Goal: Task Accomplishment & Management: Use online tool/utility

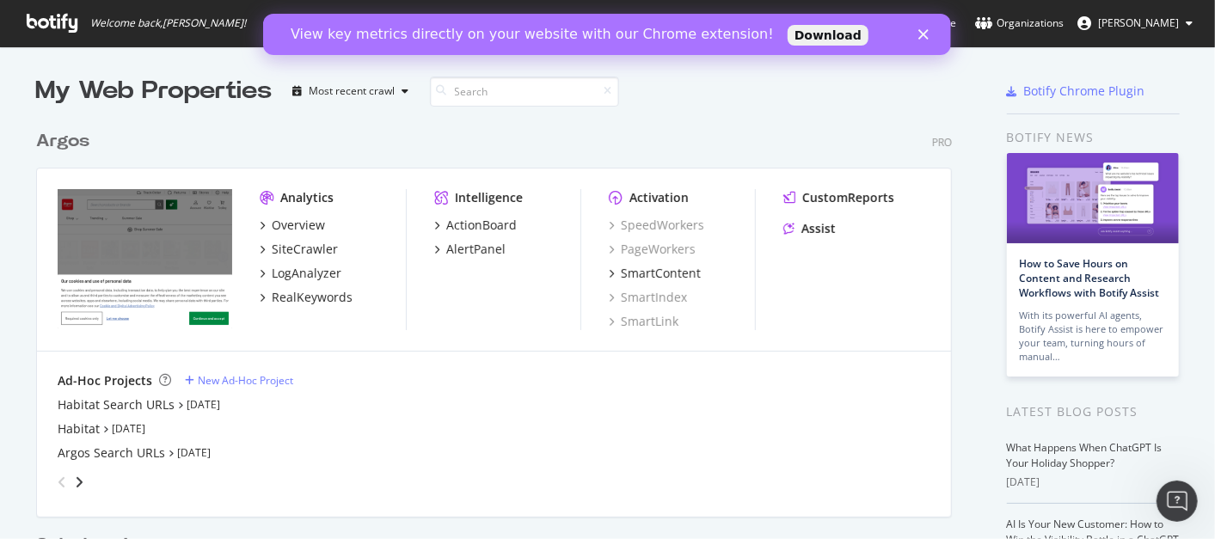
click at [787, 35] on link "Download" at bounding box center [827, 35] width 81 height 21
click at [125, 454] on div "Argos Search URLs" at bounding box center [111, 452] width 107 height 17
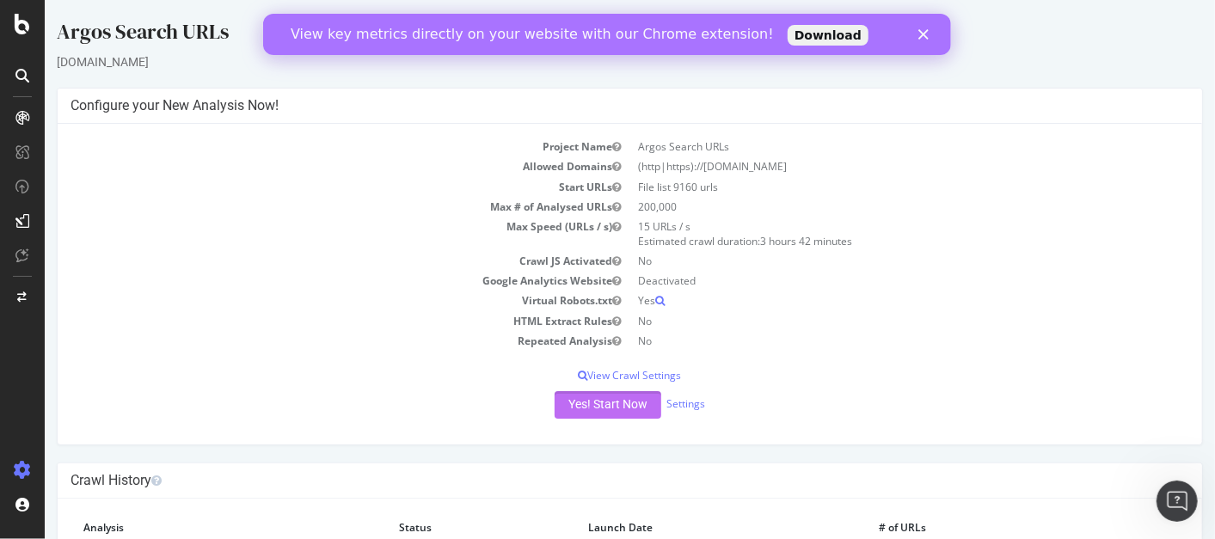
click at [560, 408] on button "Yes! Start Now" at bounding box center [607, 405] width 107 height 28
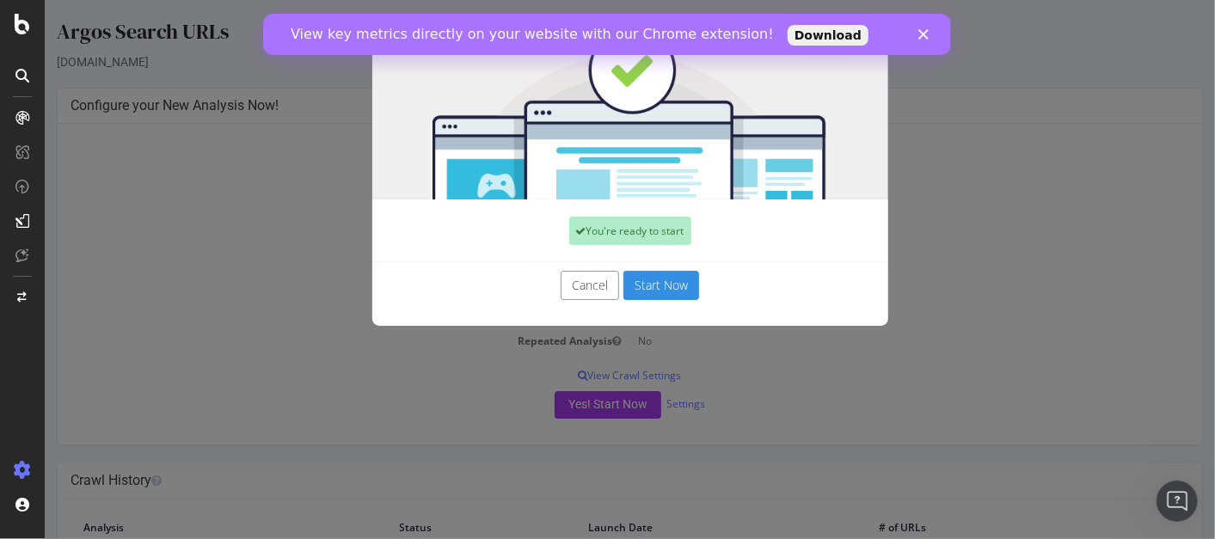
click at [654, 287] on button "Start Now" at bounding box center [660, 285] width 76 height 29
click at [918, 34] on icon "Close" at bounding box center [923, 34] width 10 height 10
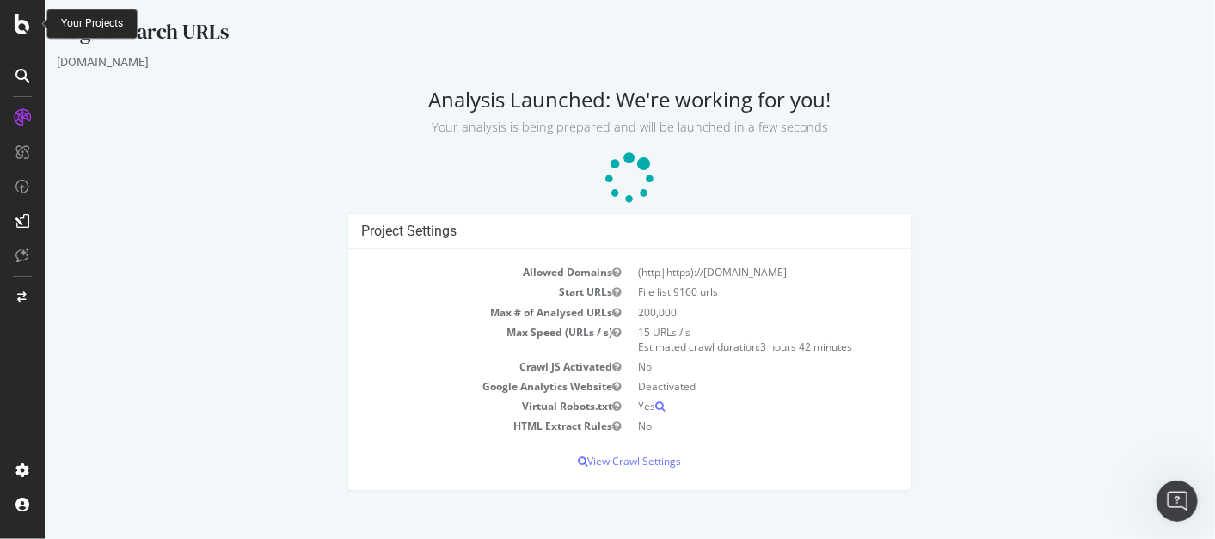
click at [20, 21] on icon at bounding box center [22, 24] width 15 height 21
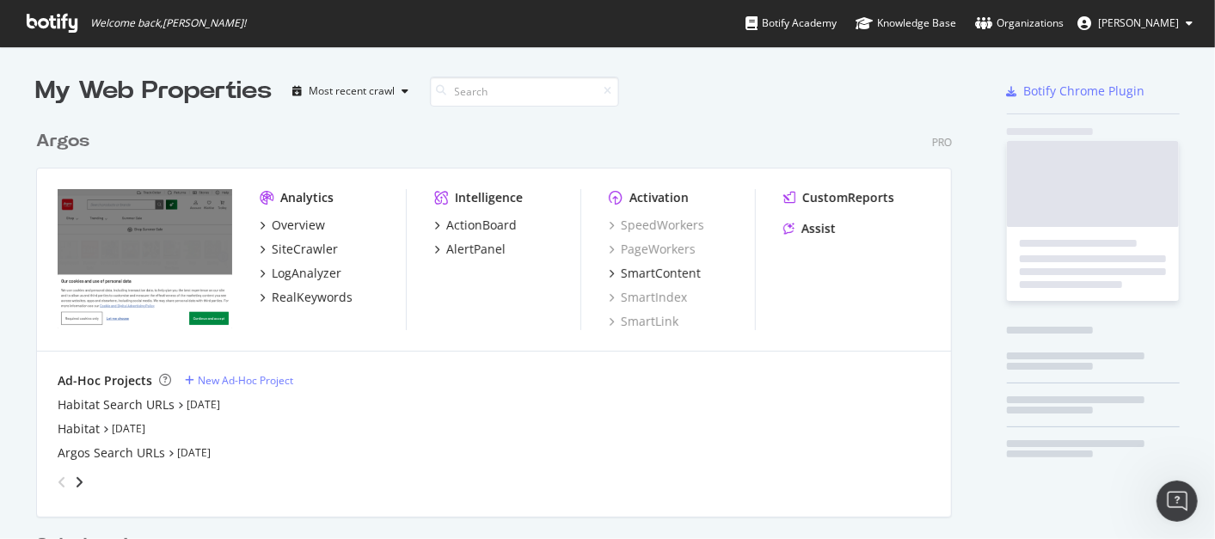
scroll to position [523, 1185]
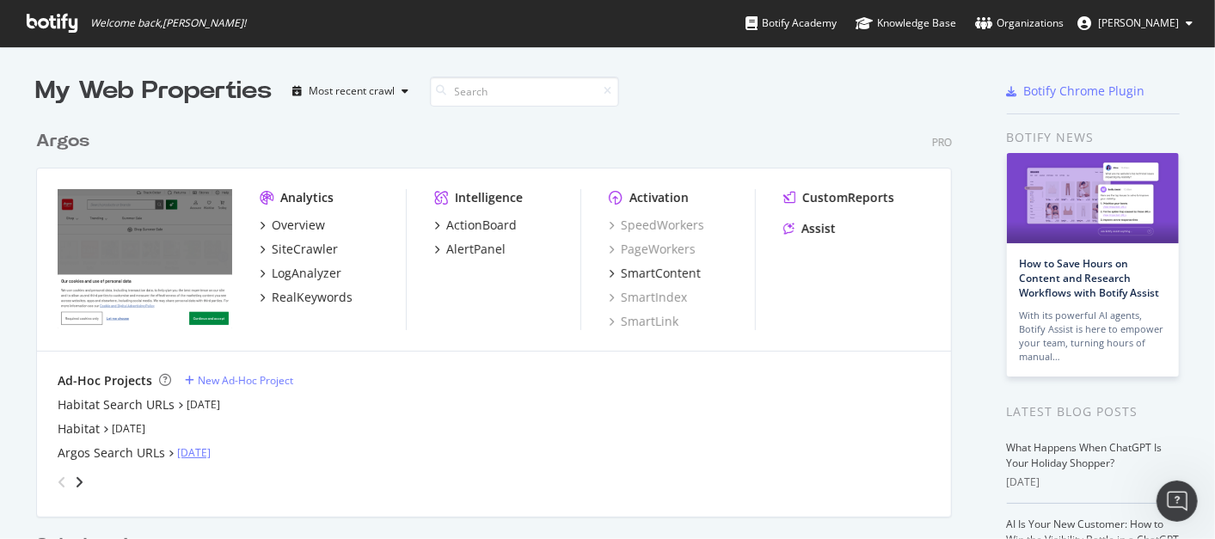
click at [201, 451] on link "[DATE]" at bounding box center [194, 452] width 34 height 15
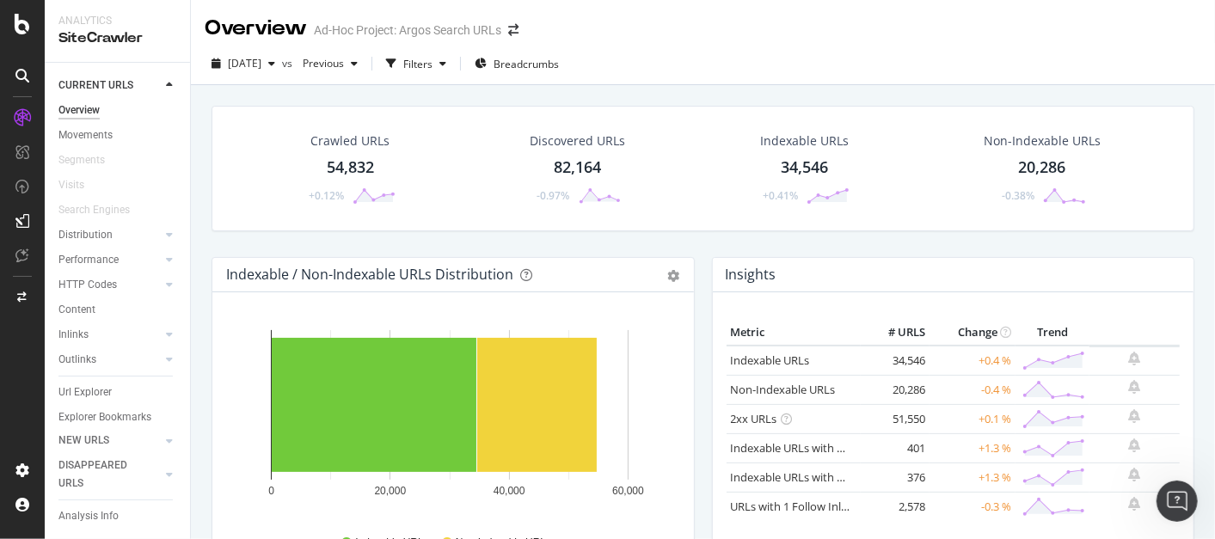
scroll to position [30, 0]
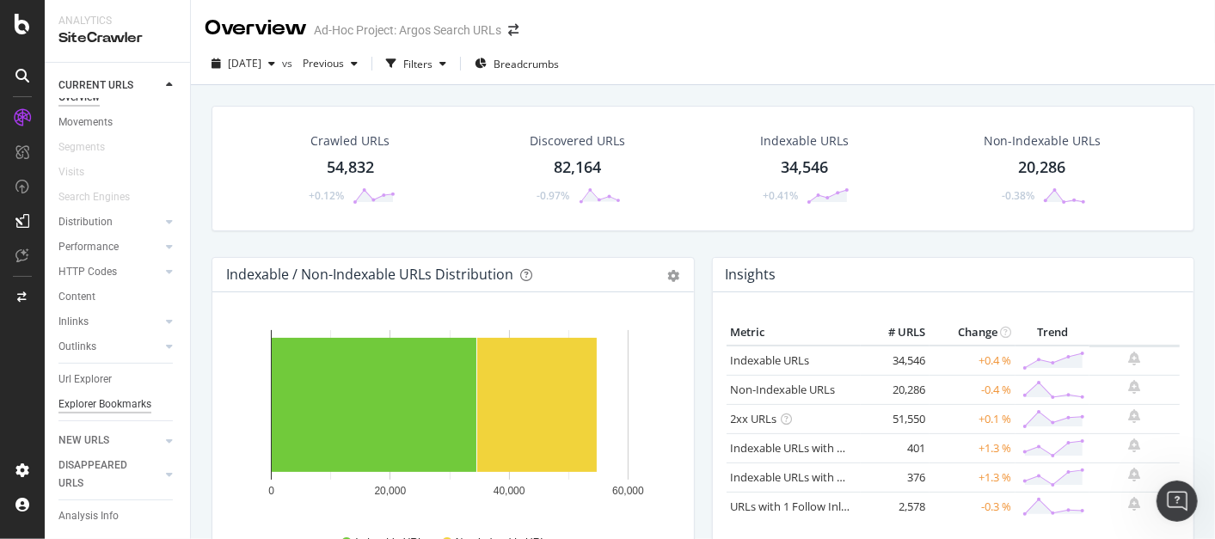
click at [100, 402] on div "Explorer Bookmarks" at bounding box center [104, 404] width 93 height 18
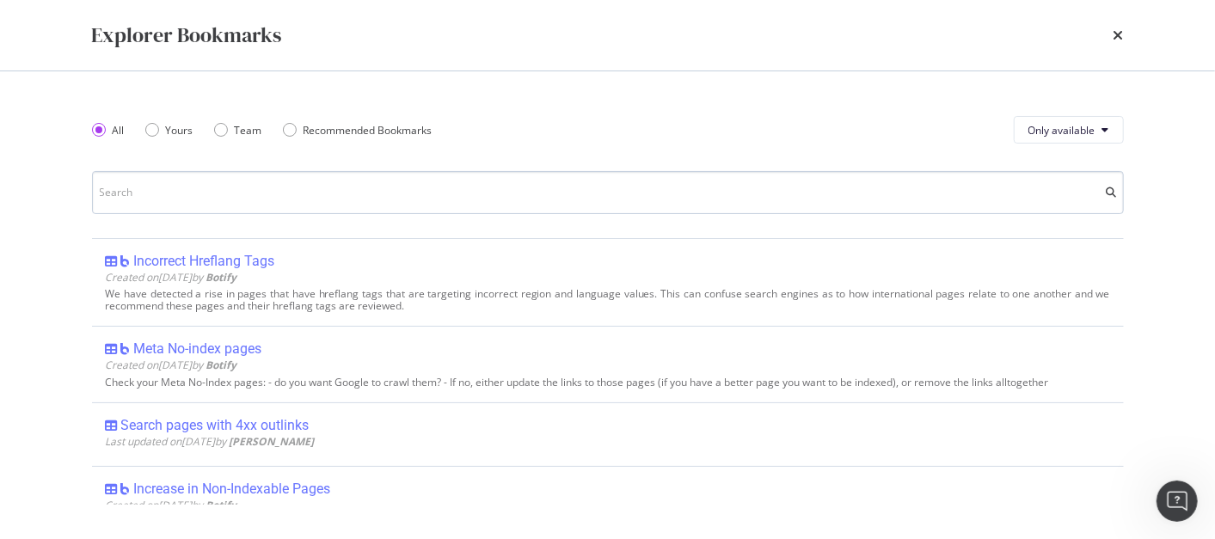
click at [212, 185] on input "modal" at bounding box center [607, 192] width 1031 height 43
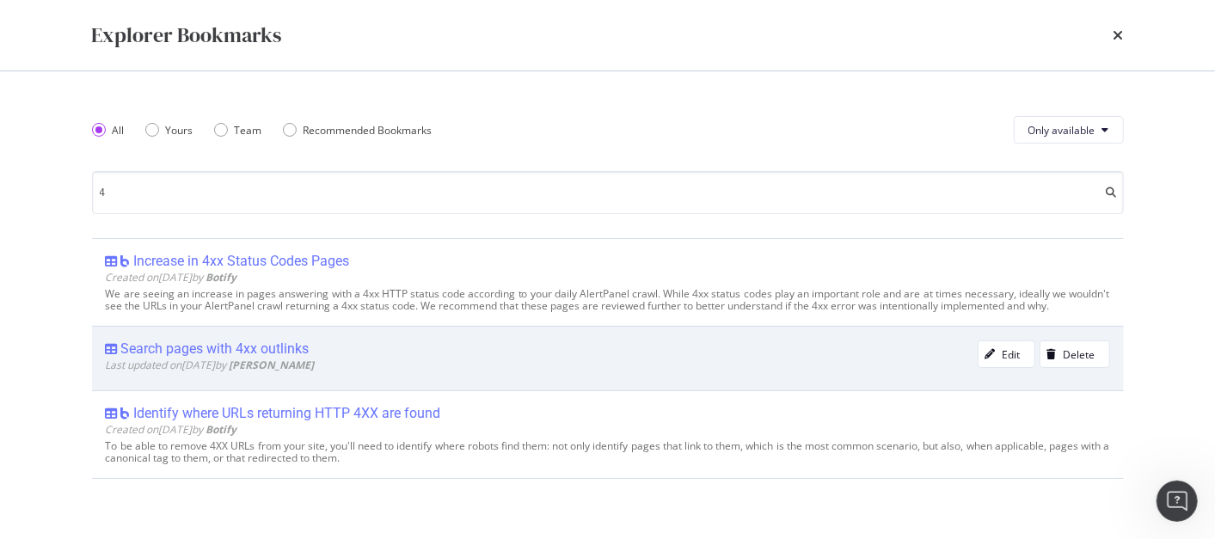
type input "4"
click at [286, 358] on b "[PERSON_NAME]" at bounding box center [271, 365] width 85 height 15
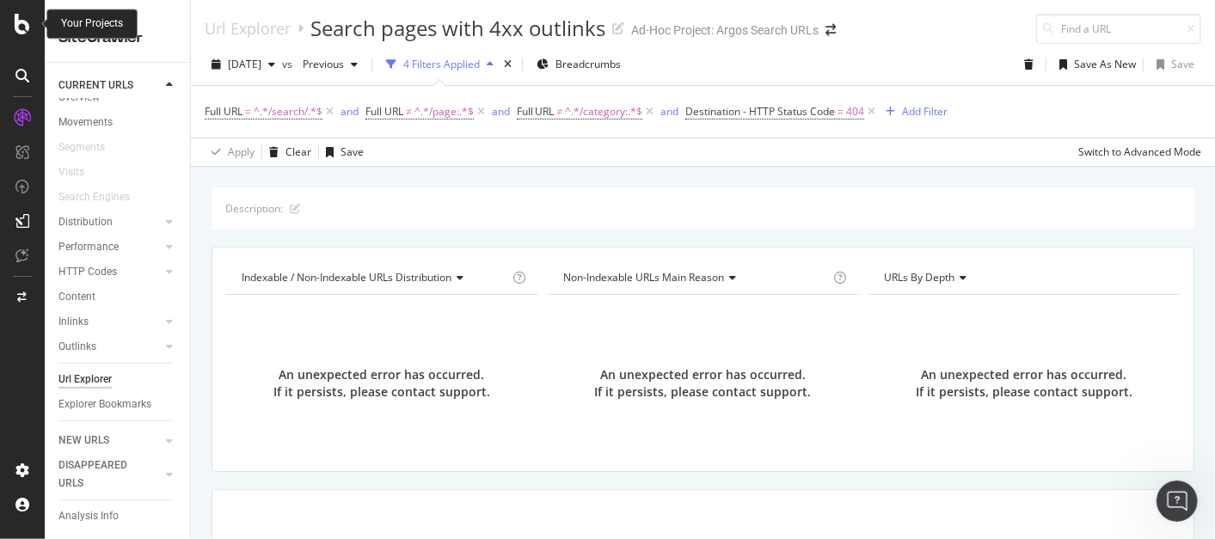
click at [21, 32] on icon at bounding box center [22, 24] width 15 height 21
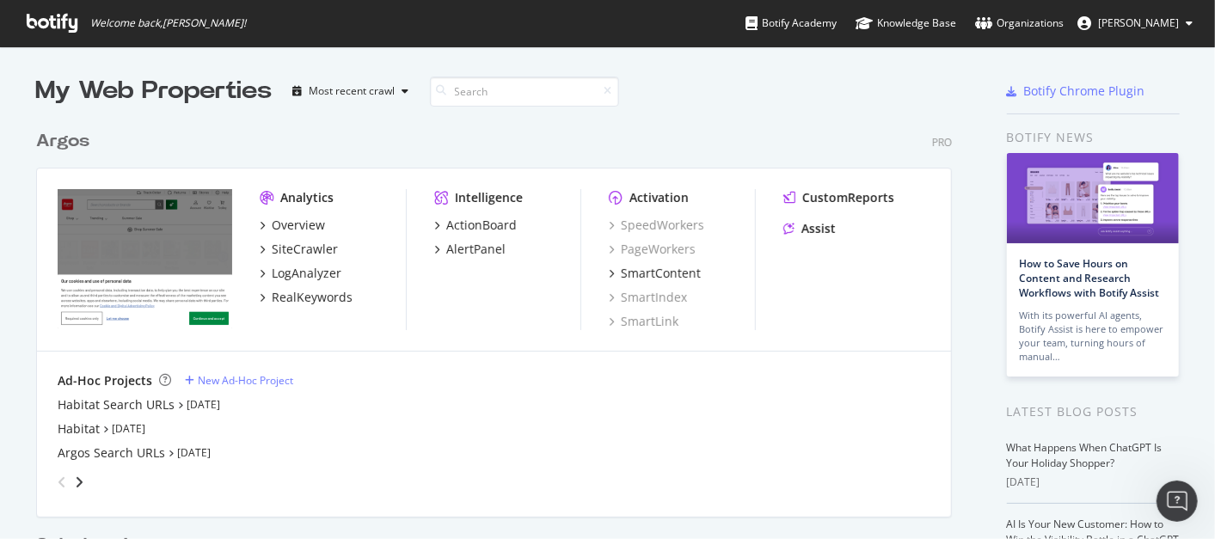
scroll to position [523, 1185]
click at [285, 248] on div "SiteCrawler" at bounding box center [305, 249] width 66 height 17
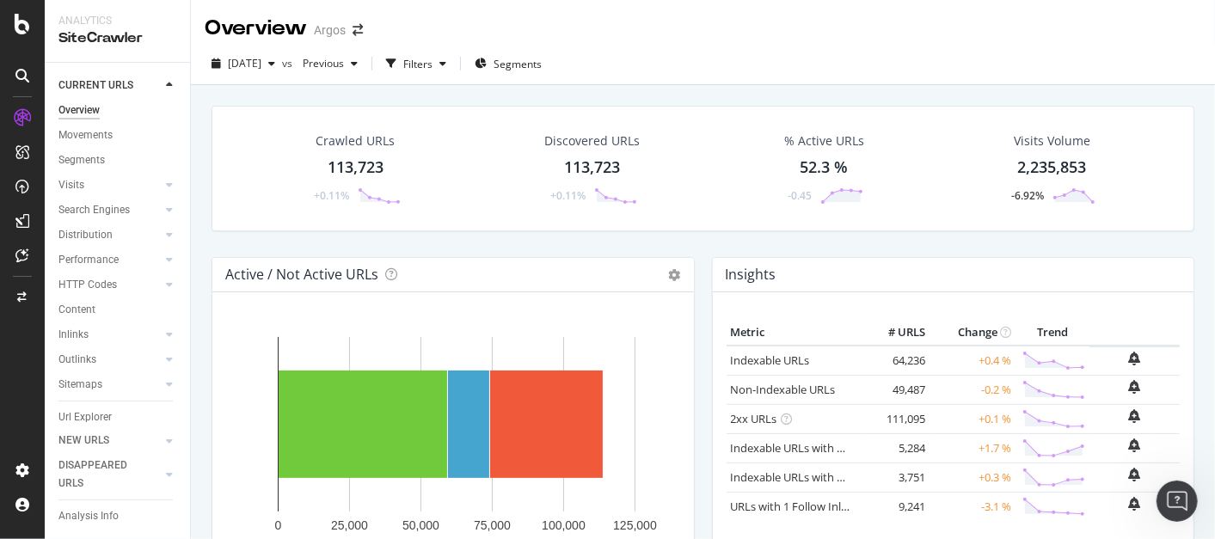
scroll to position [55, 0]
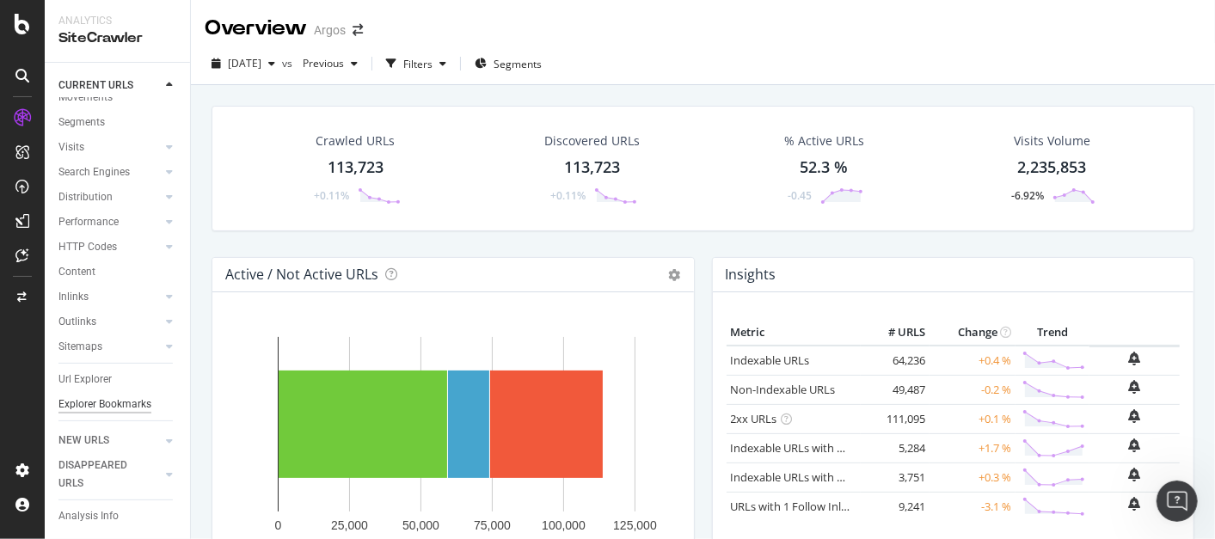
click at [86, 395] on div "Explorer Bookmarks" at bounding box center [104, 404] width 93 height 18
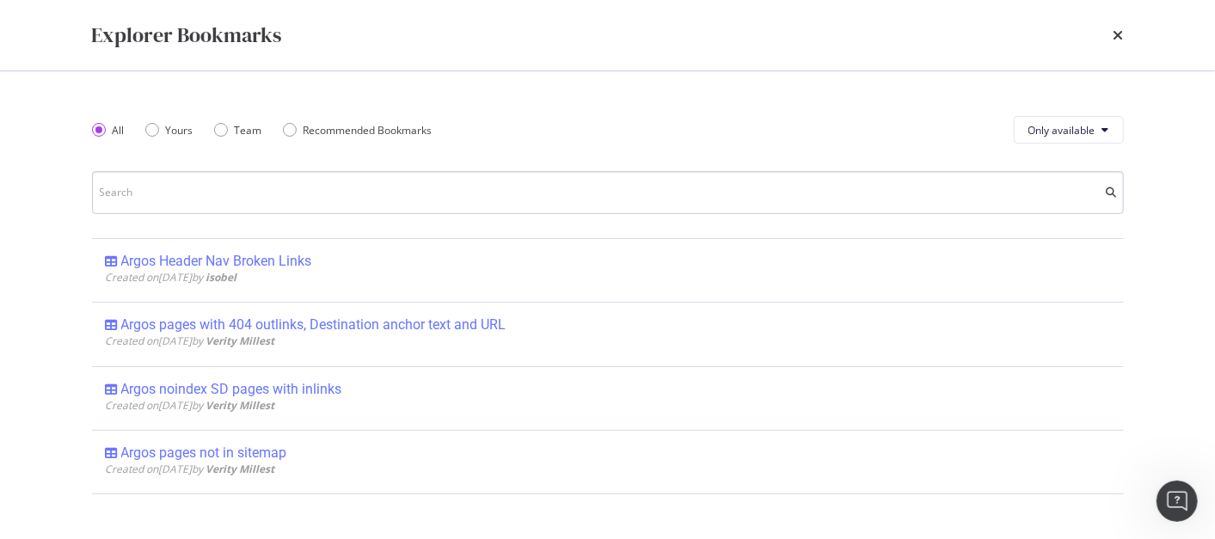
click at [213, 200] on input "modal" at bounding box center [607, 192] width 1031 height 43
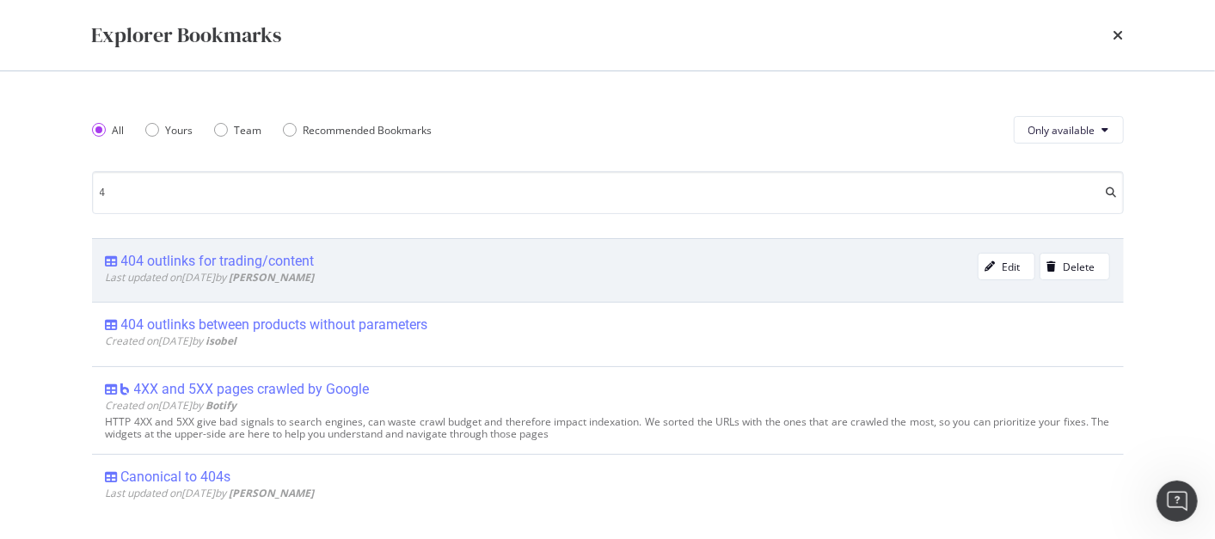
type input "4"
click at [304, 273] on b "[PERSON_NAME]" at bounding box center [271, 277] width 85 height 15
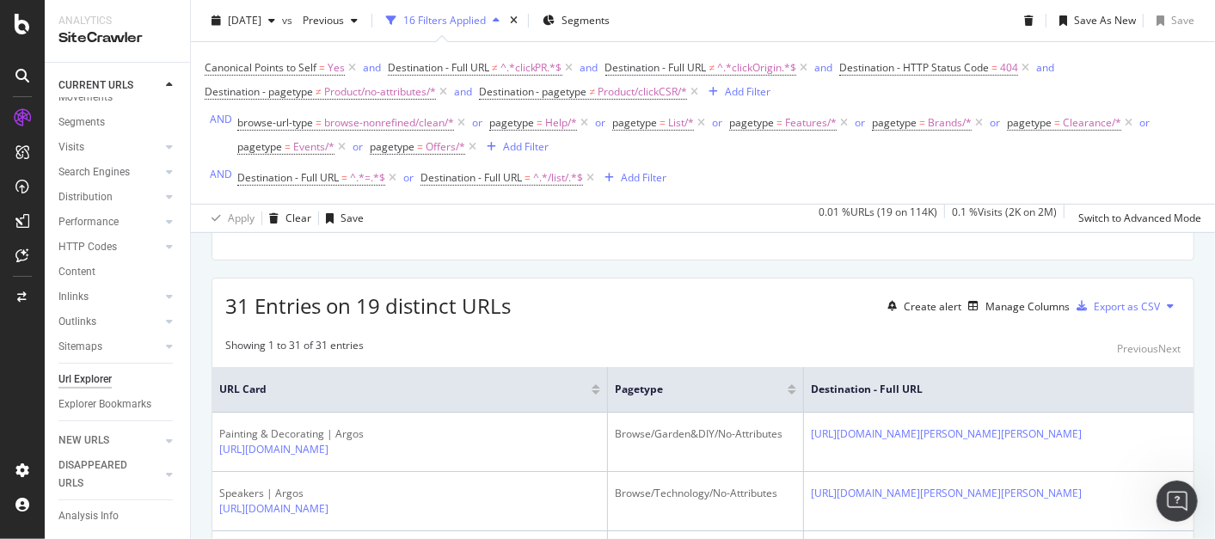
scroll to position [324, 0]
click at [1112, 305] on div "Export as CSV" at bounding box center [1126, 304] width 66 height 15
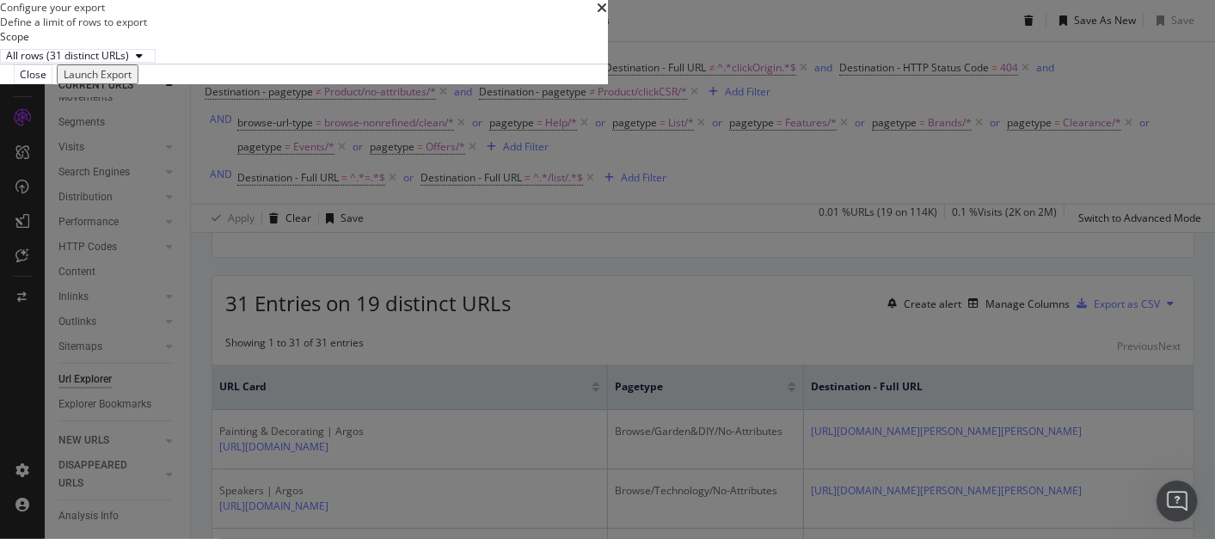
click at [132, 82] on div "Launch Export" at bounding box center [98, 74] width 68 height 15
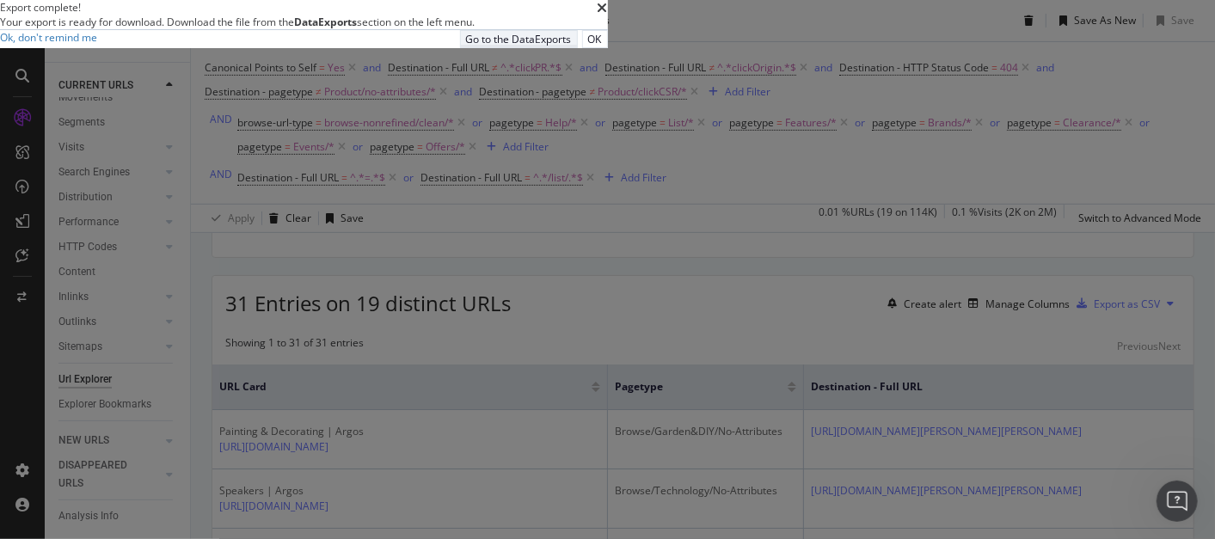
click at [572, 46] on div "Go to the DataExports" at bounding box center [519, 39] width 106 height 15
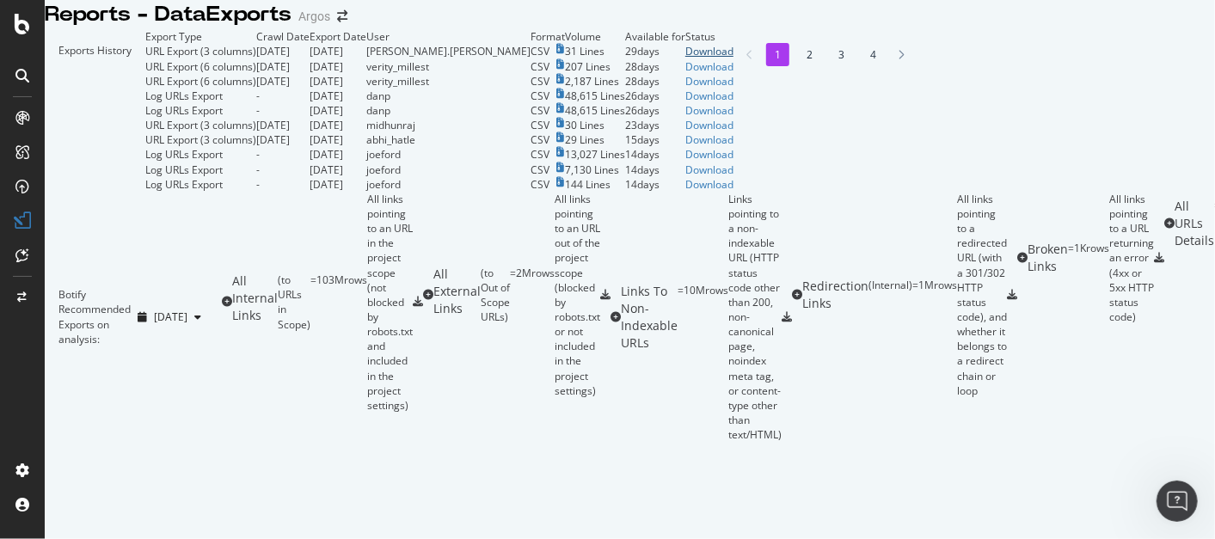
click at [733, 58] on div "Download" at bounding box center [709, 51] width 48 height 15
click at [24, 24] on icon at bounding box center [22, 24] width 15 height 21
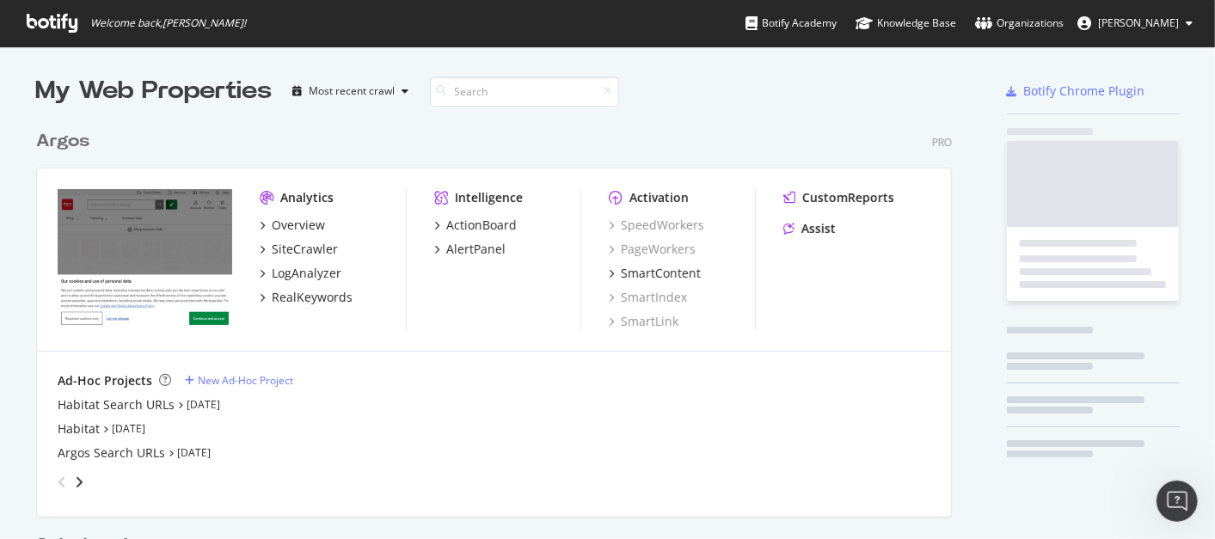
scroll to position [523, 1185]
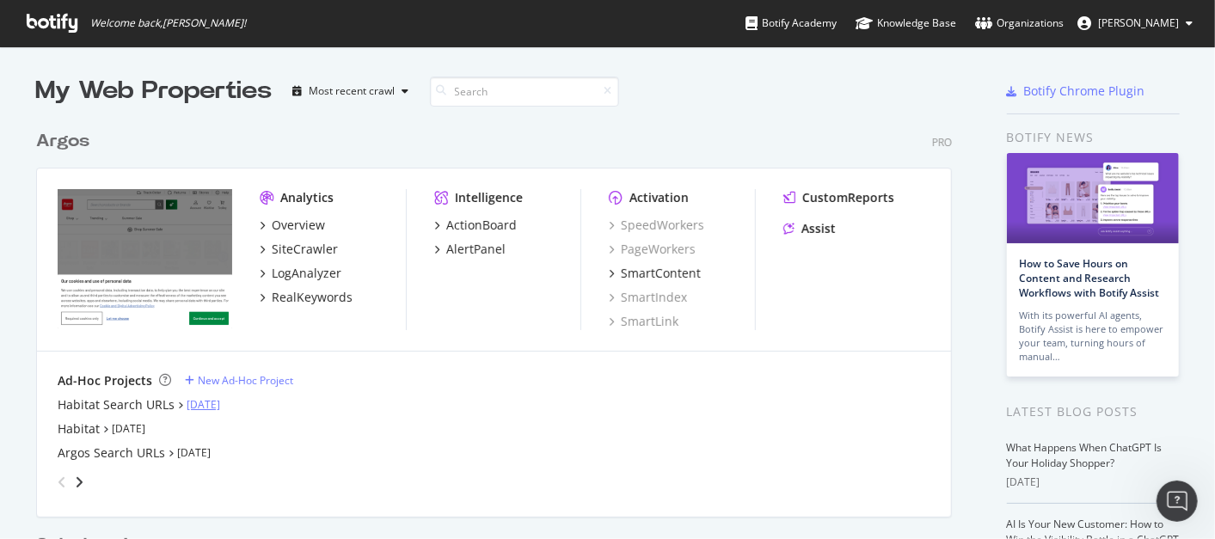
click at [207, 400] on link "[DATE]" at bounding box center [204, 404] width 34 height 15
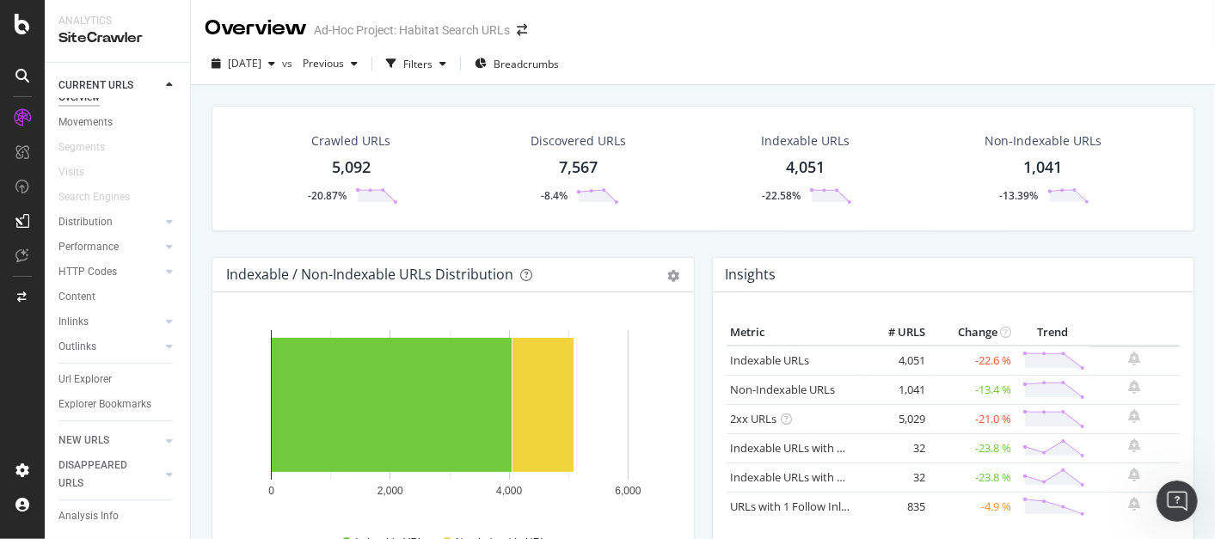
scroll to position [30, 0]
click at [89, 401] on div "Explorer Bookmarks" at bounding box center [104, 404] width 93 height 18
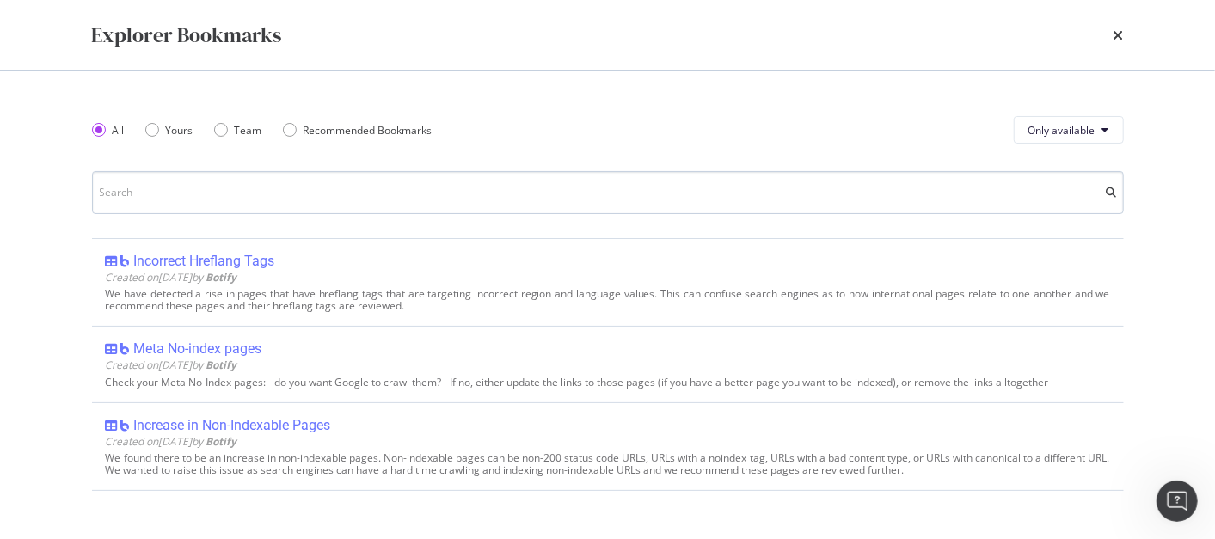
click at [149, 194] on input "modal" at bounding box center [607, 192] width 1031 height 43
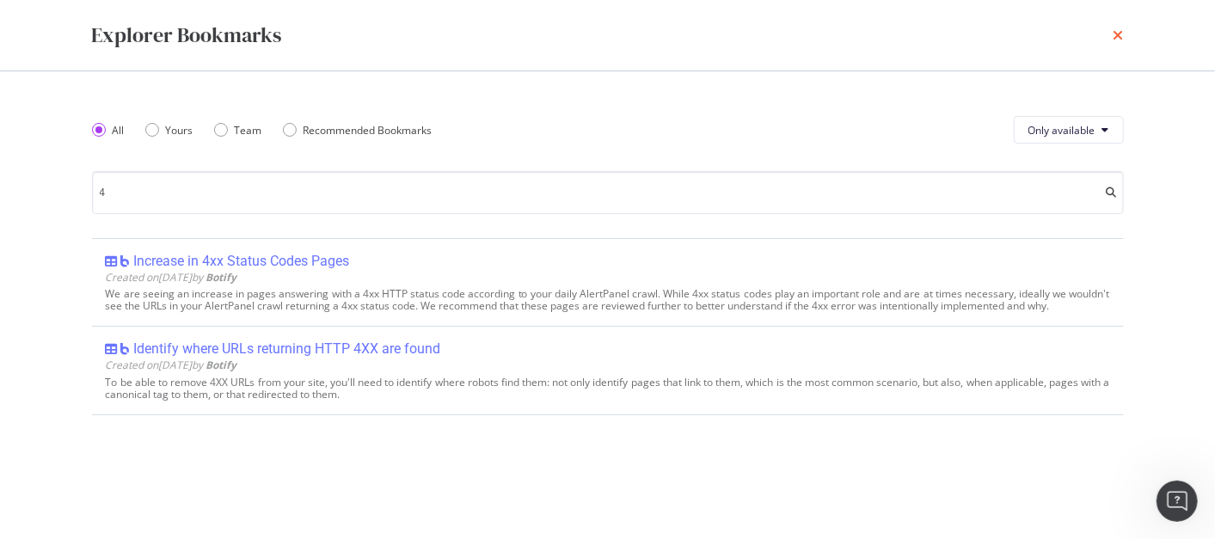
type input "4"
click at [1120, 39] on icon "times" at bounding box center [1118, 35] width 10 height 14
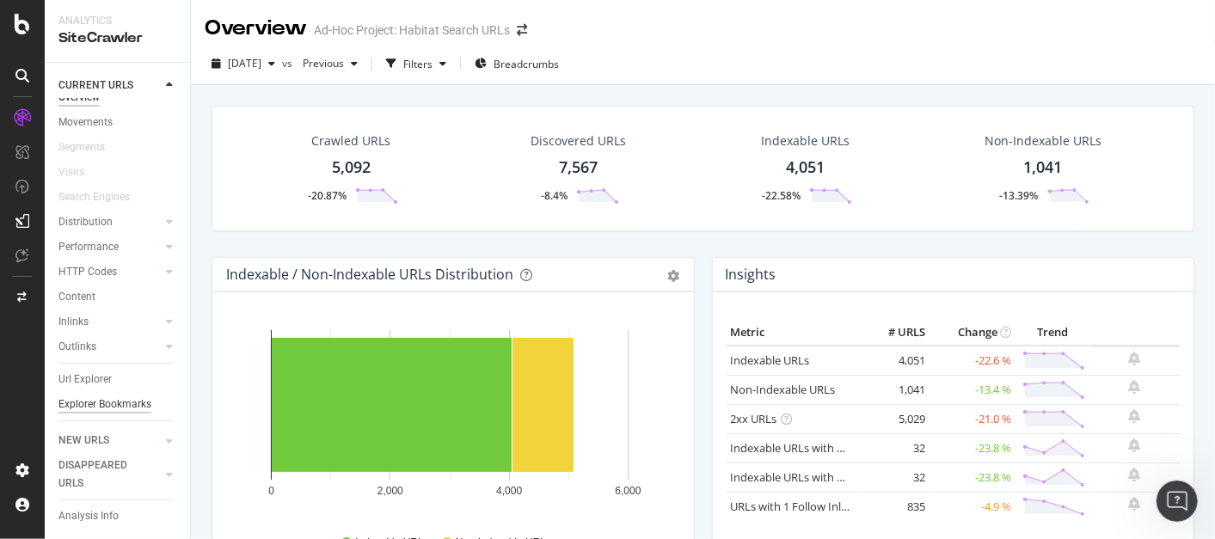
click at [79, 395] on div "Explorer Bookmarks" at bounding box center [104, 404] width 93 height 18
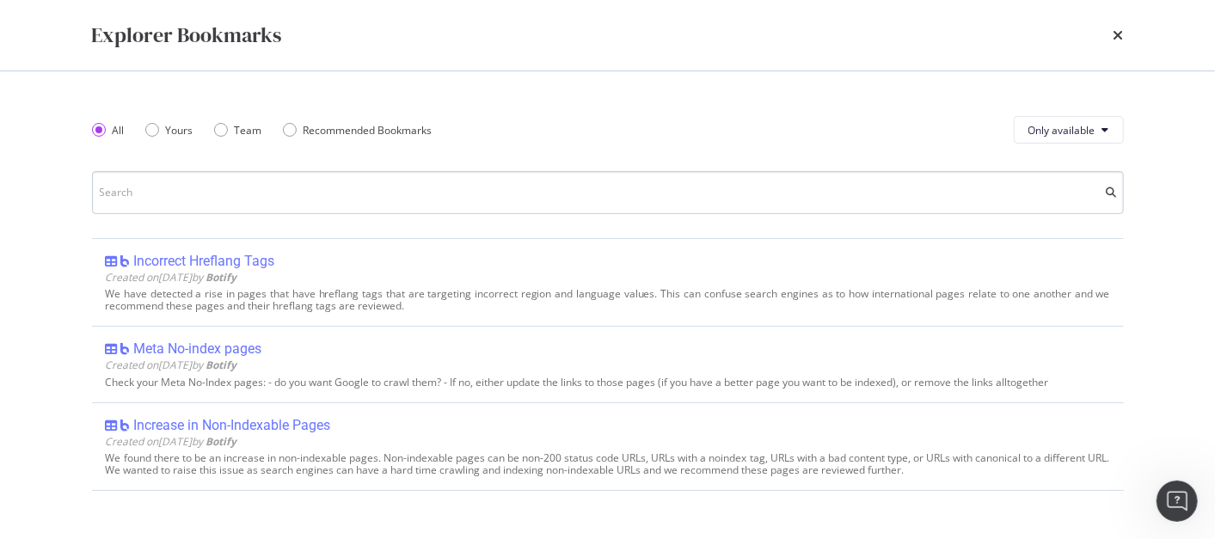
click at [270, 195] on input "modal" at bounding box center [607, 192] width 1031 height 43
type input "4"
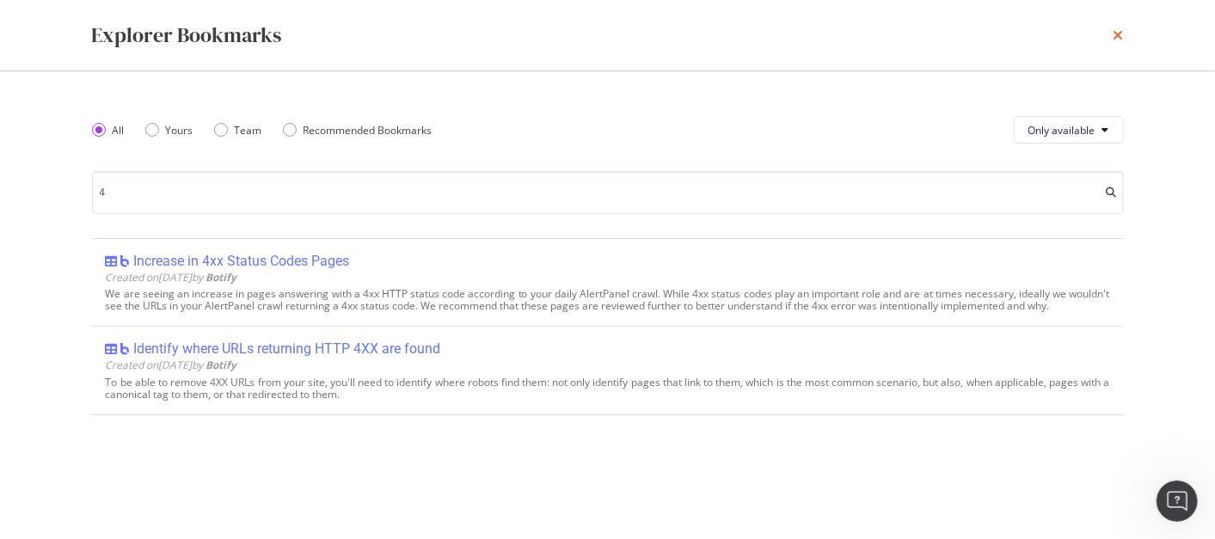
click at [1113, 33] on icon "times" at bounding box center [1118, 35] width 10 height 14
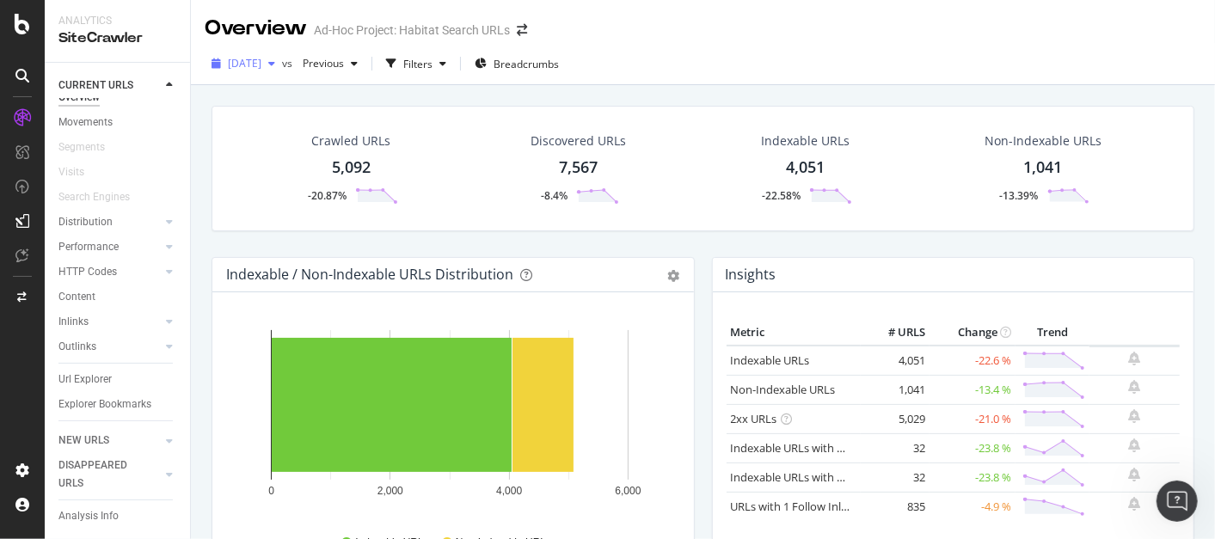
click at [282, 69] on div "button" at bounding box center [271, 63] width 21 height 10
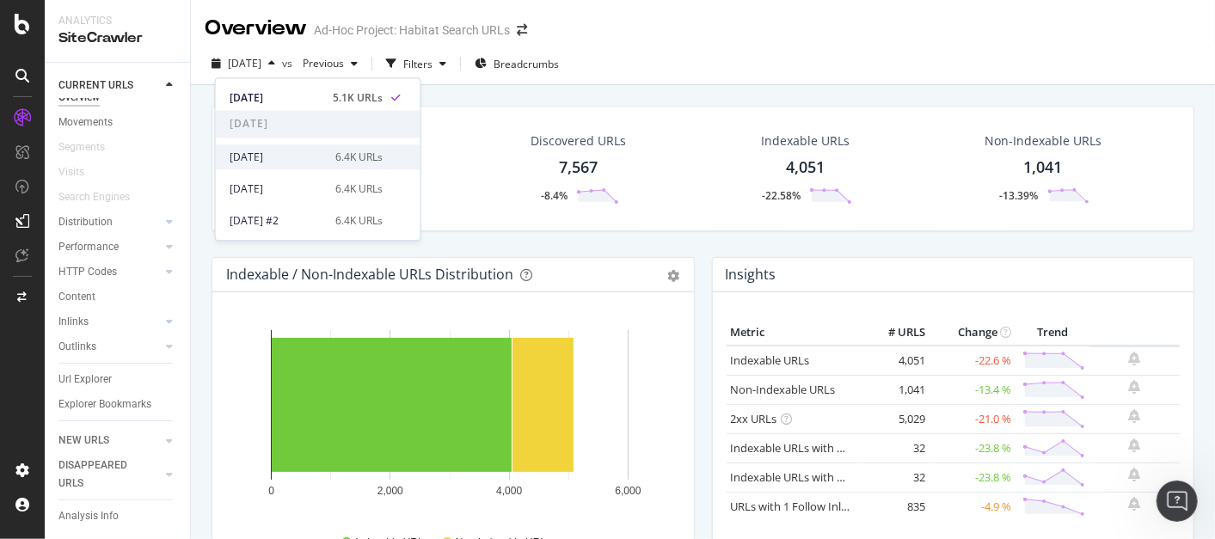
click at [297, 156] on div "[DATE]" at bounding box center [276, 157] width 95 height 15
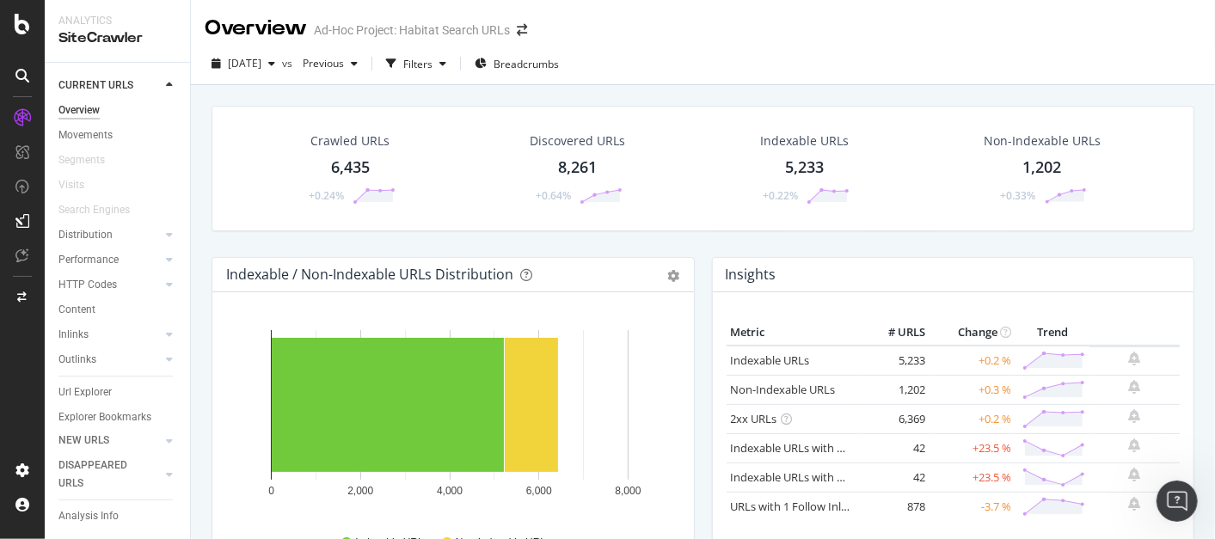
scroll to position [30, 0]
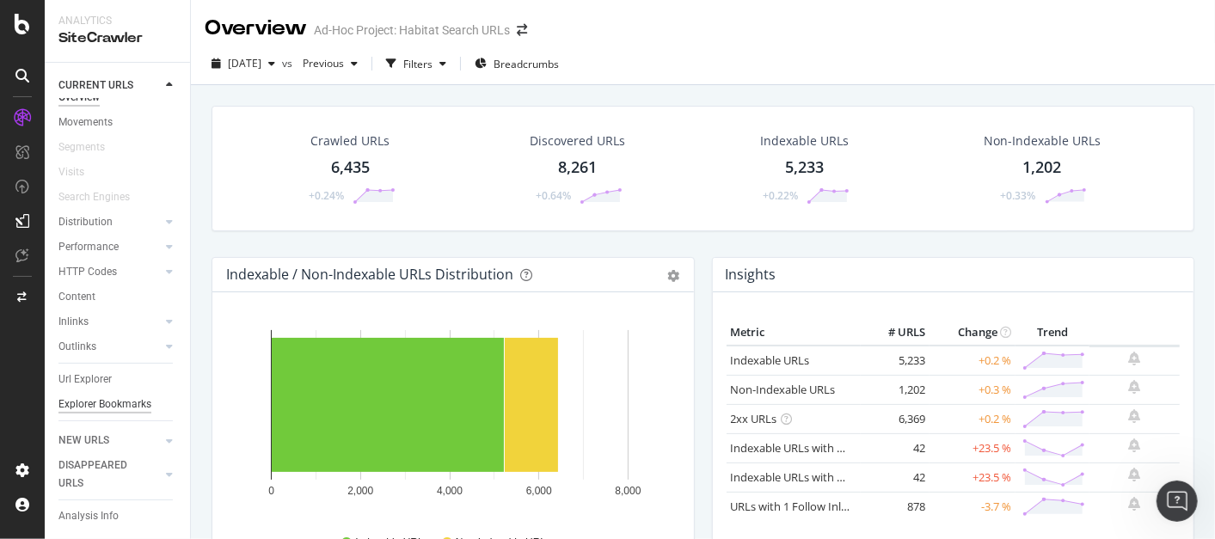
click at [97, 397] on div "Explorer Bookmarks" at bounding box center [104, 404] width 93 height 18
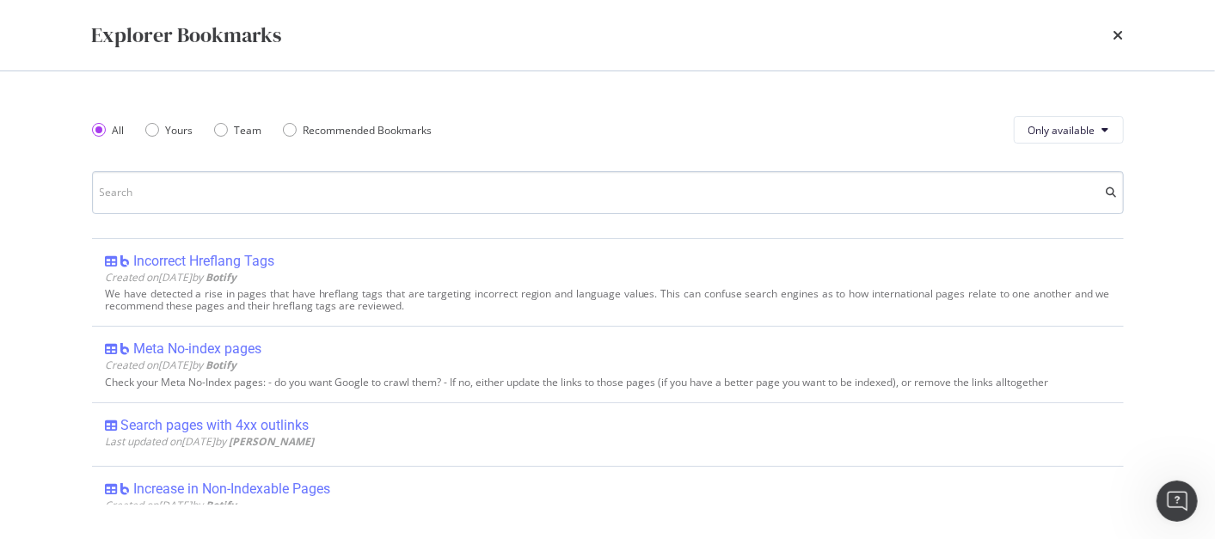
click at [248, 204] on input "modal" at bounding box center [607, 192] width 1031 height 43
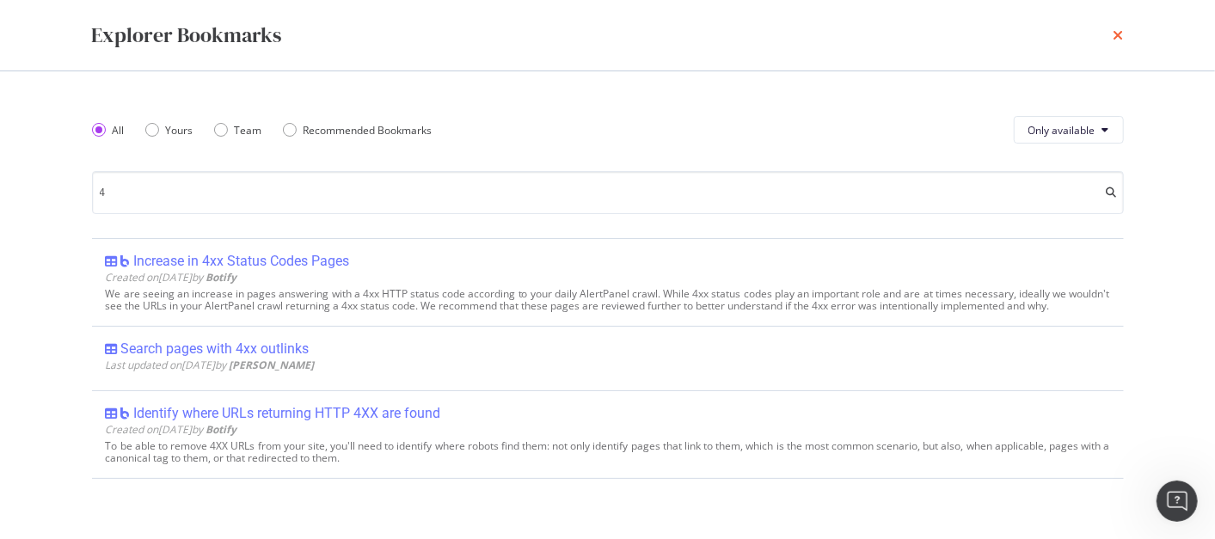
type input "4"
click at [1113, 36] on icon "times" at bounding box center [1118, 35] width 10 height 14
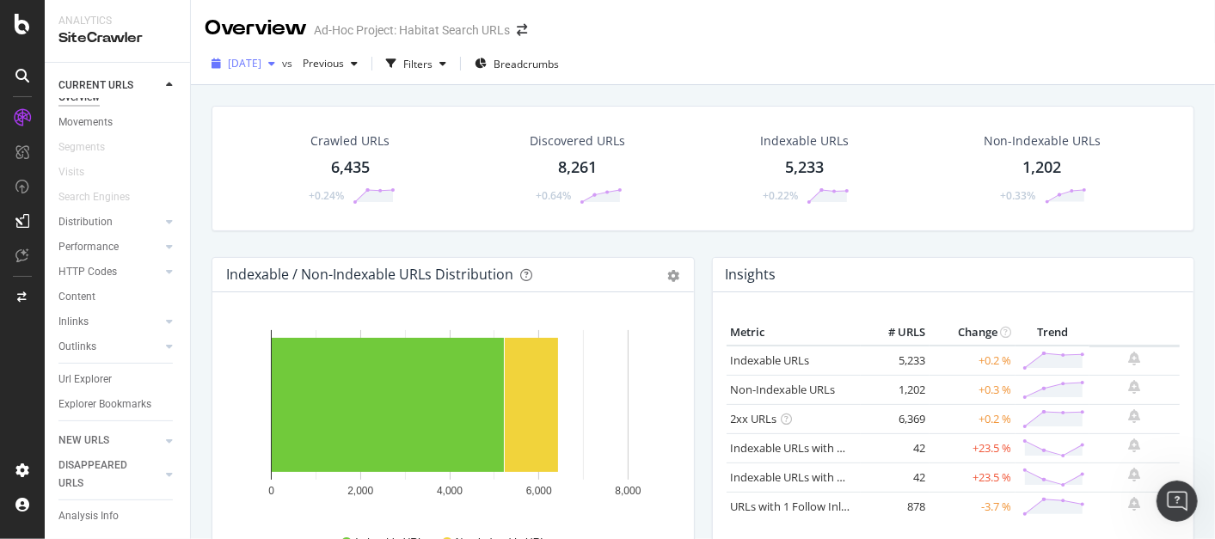
click at [282, 64] on div "button" at bounding box center [271, 63] width 21 height 10
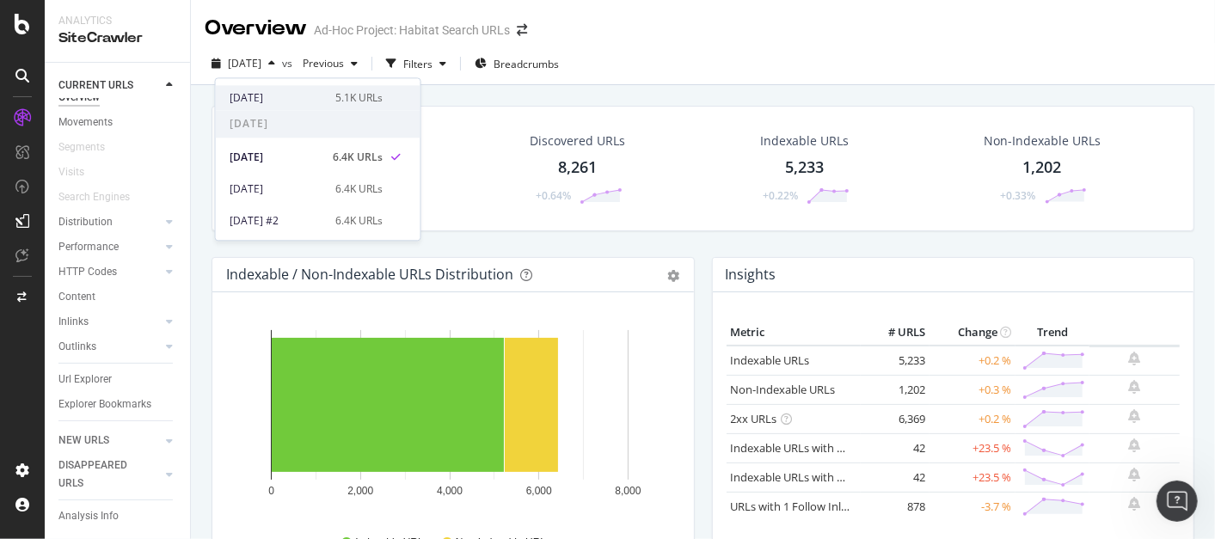
click at [299, 101] on div "[DATE]" at bounding box center [276, 97] width 95 height 15
